Goal: Information Seeking & Learning: Learn about a topic

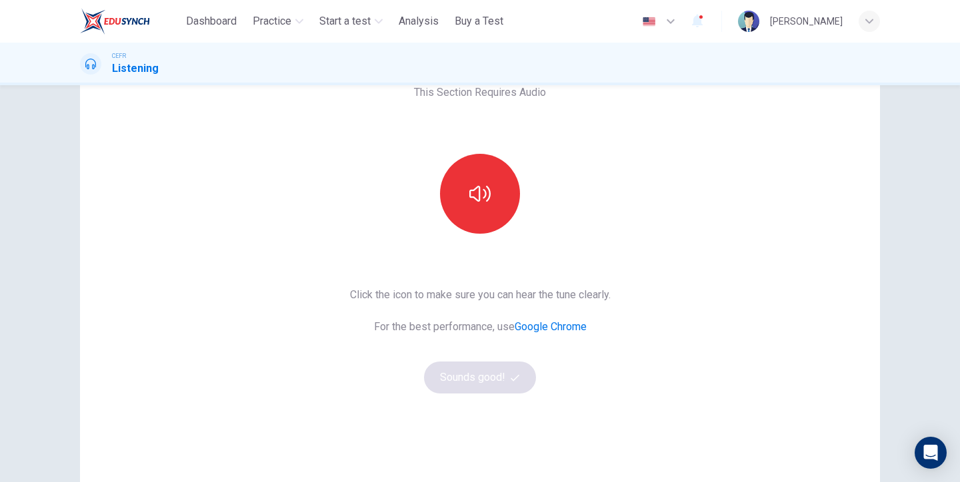
scroll to position [99, 0]
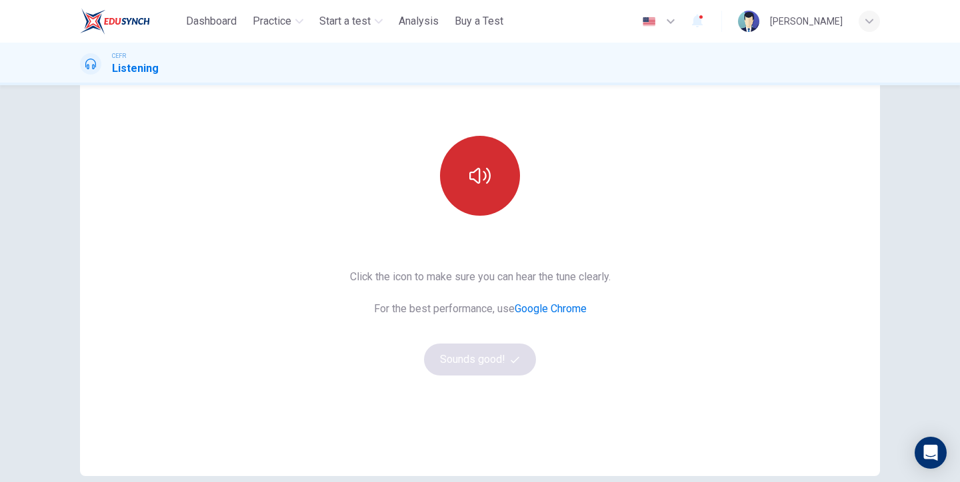
click at [476, 172] on icon "button" at bounding box center [479, 175] width 21 height 21
click at [478, 177] on icon "button" at bounding box center [479, 175] width 21 height 21
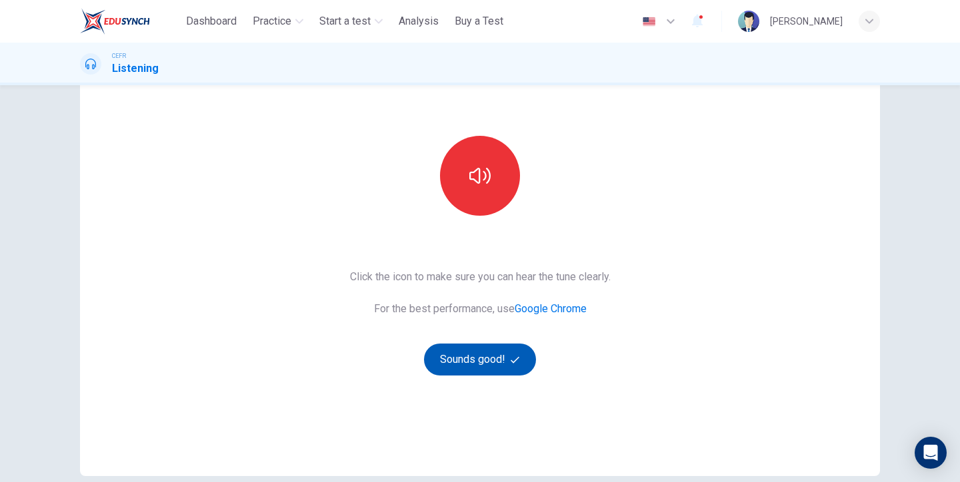
click at [456, 358] on button "Sounds good!" at bounding box center [480, 360] width 112 height 32
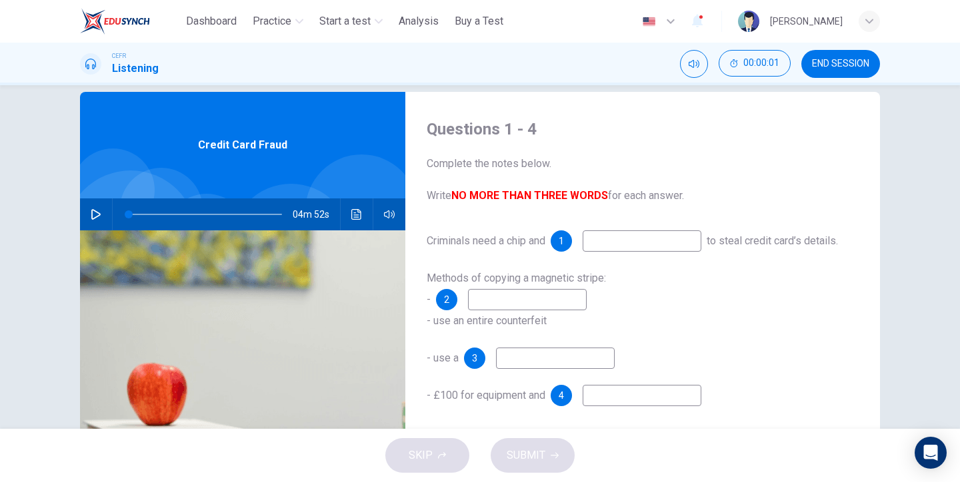
scroll to position [0, 0]
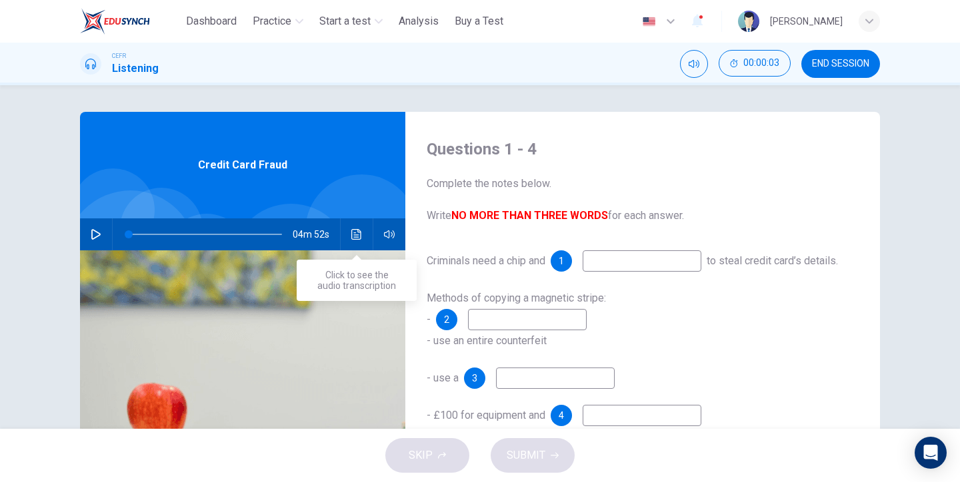
click at [354, 238] on icon "Click to see the audio transcription" at bounding box center [356, 234] width 11 height 11
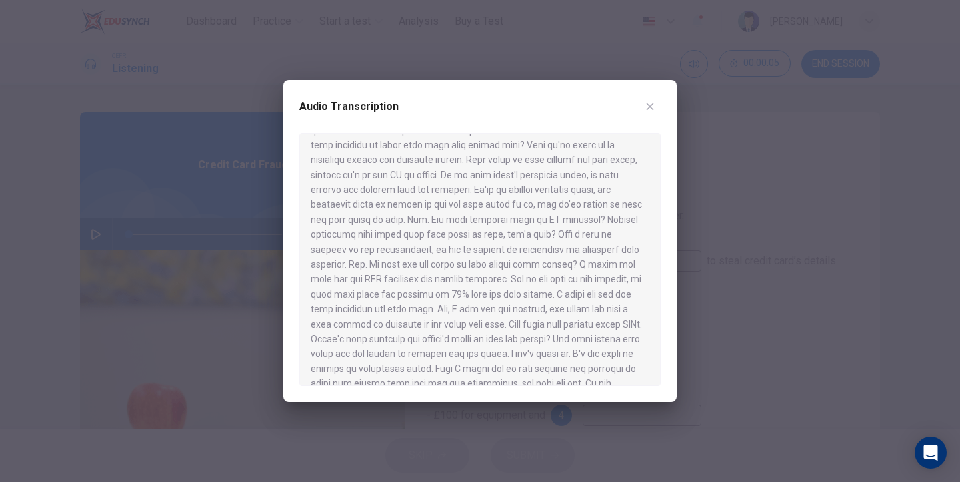
scroll to position [545, 0]
drag, startPoint x: 385, startPoint y: 369, endPoint x: 330, endPoint y: 225, distance: 154.2
click at [330, 225] on div at bounding box center [479, 259] width 361 height 253
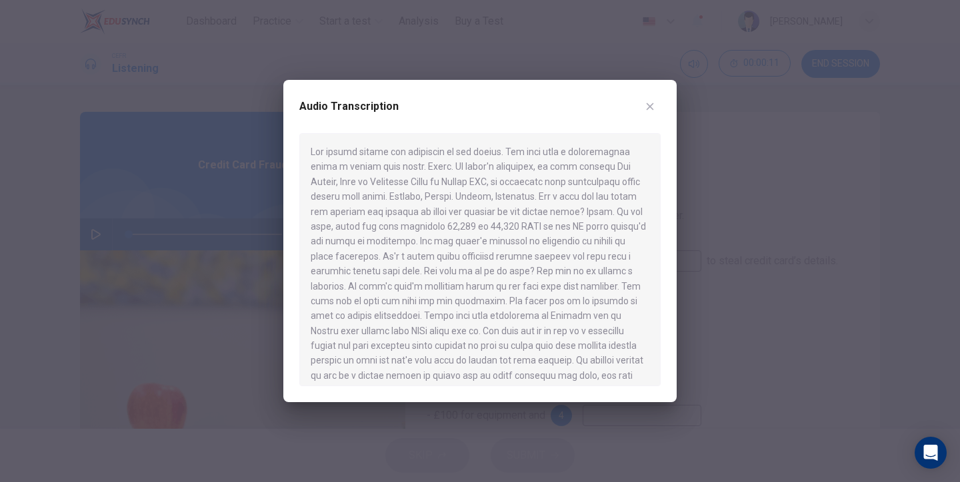
click at [653, 101] on icon "button" at bounding box center [649, 106] width 11 height 11
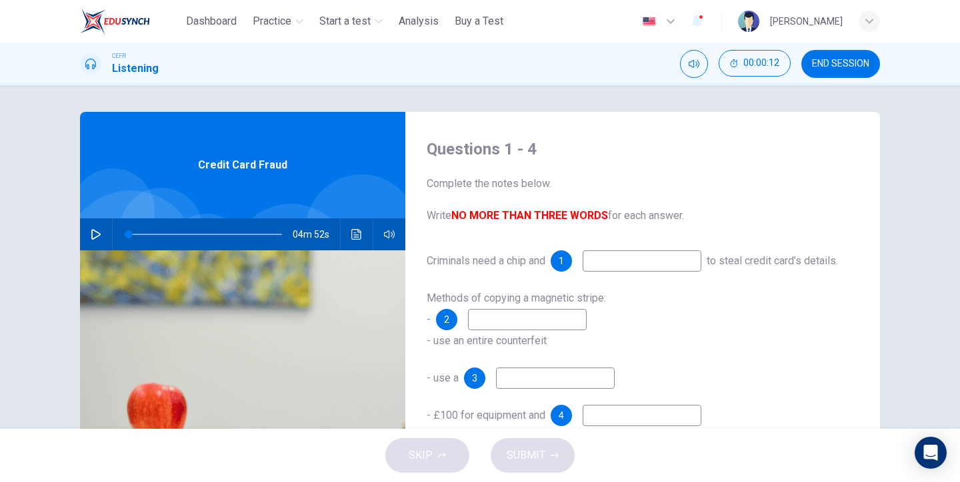
click at [829, 59] on span "END SESSION" at bounding box center [840, 64] width 57 height 11
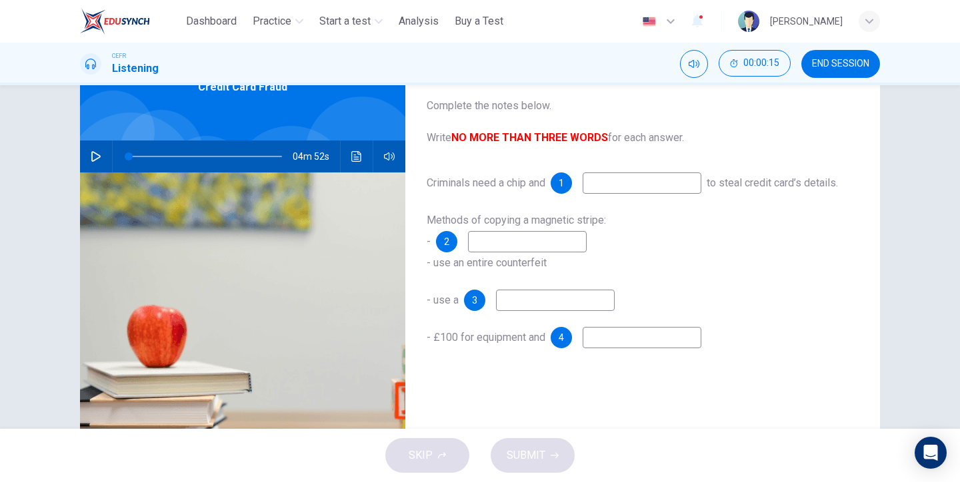
scroll to position [75, 0]
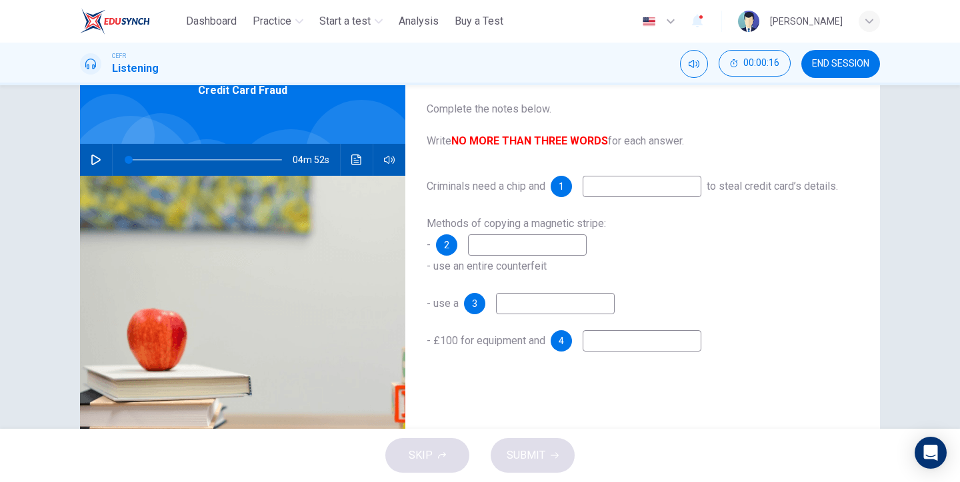
click at [844, 59] on span "END SESSION" at bounding box center [840, 64] width 57 height 11
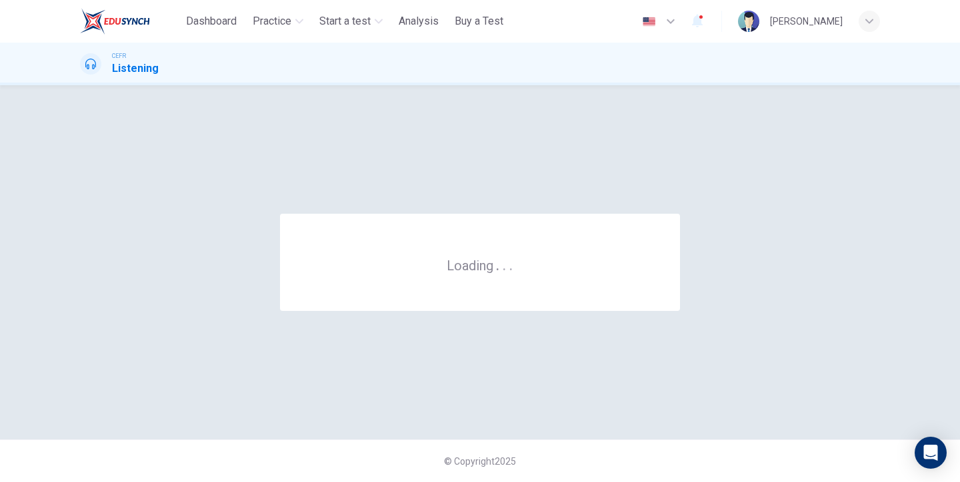
scroll to position [0, 0]
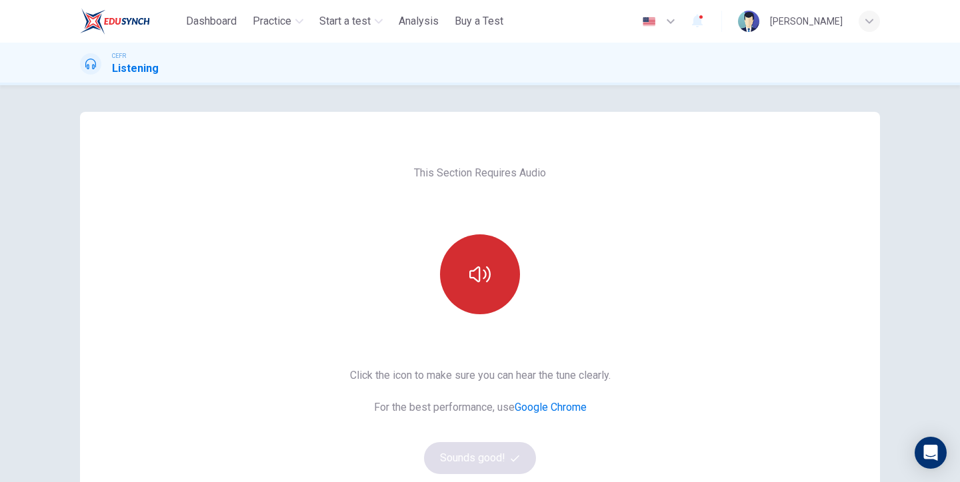
click at [487, 272] on icon "button" at bounding box center [479, 274] width 21 height 21
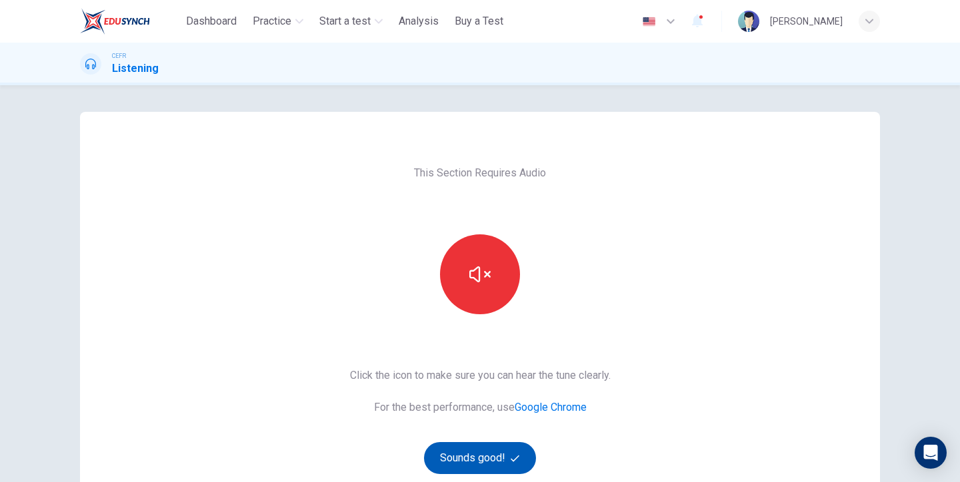
click at [469, 447] on button "Sounds good!" at bounding box center [480, 458] width 112 height 32
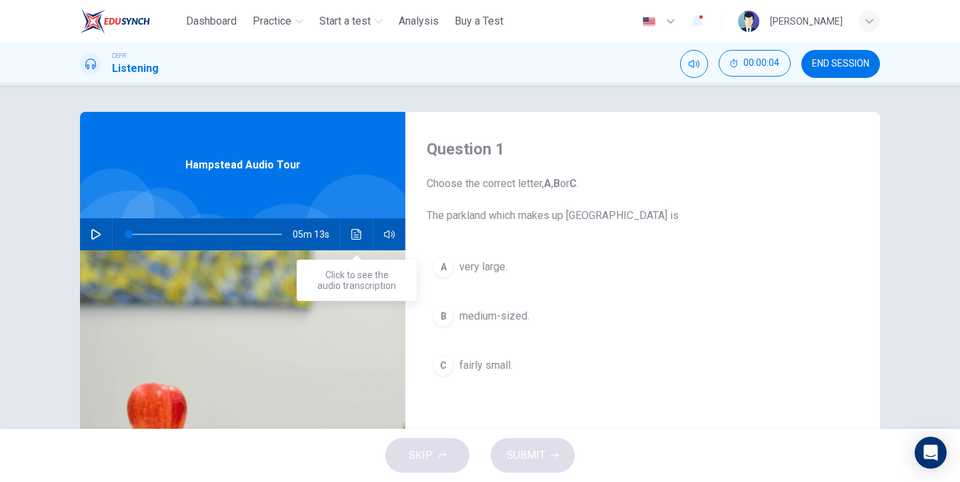
click at [351, 235] on icon "Click to see the audio transcription" at bounding box center [356, 234] width 11 height 11
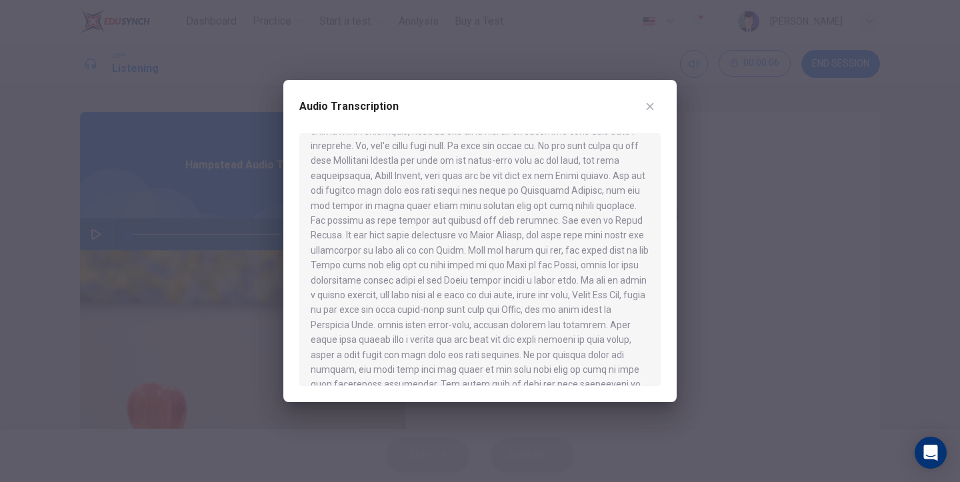
scroll to position [313, 0]
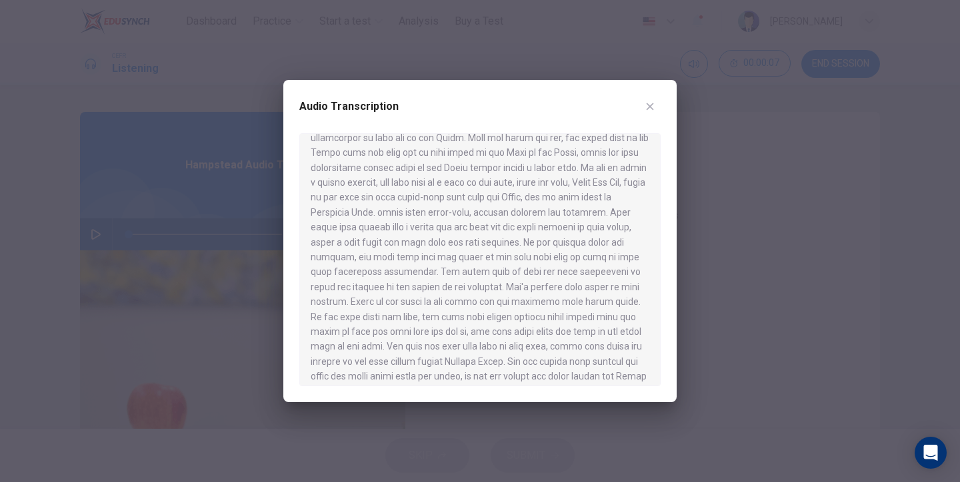
click at [648, 106] on icon "button" at bounding box center [649, 106] width 7 height 7
